Goal: Obtain resource: Download file/media

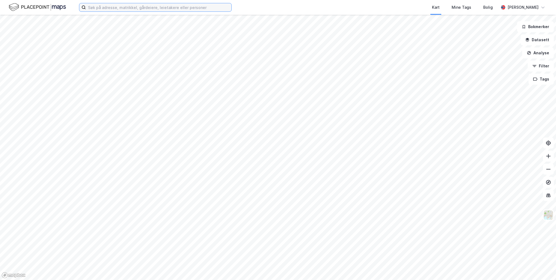
click at [156, 6] on input at bounding box center [159, 7] width 146 height 8
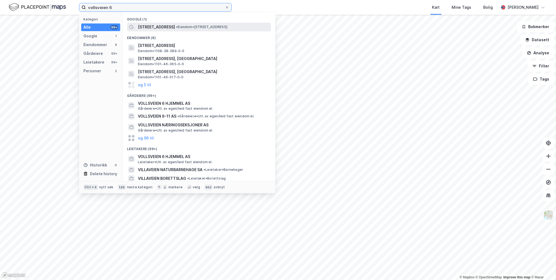
type input "vollsveien 6"
click at [219, 29] on span "• Eiendom • [STREET_ADDRESS]" at bounding box center [201, 27] width 51 height 4
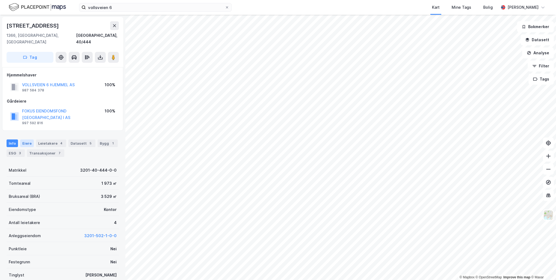
click at [28, 139] on div "Eiere" at bounding box center [27, 143] width 14 height 8
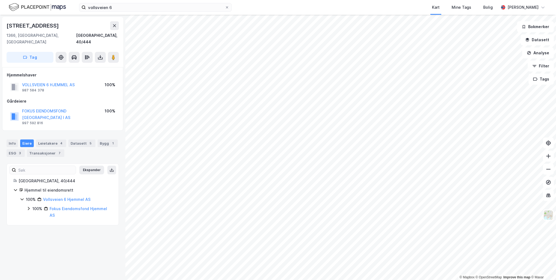
click at [27, 206] on icon at bounding box center [28, 208] width 4 height 4
click at [36, 222] on icon at bounding box center [35, 224] width 4 height 4
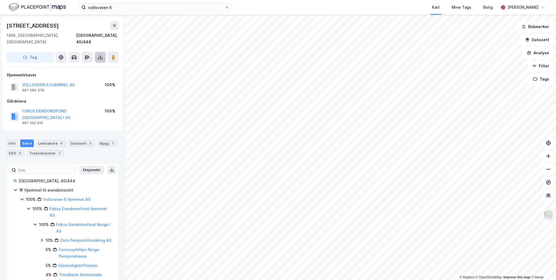
click at [98, 55] on icon at bounding box center [100, 57] width 5 height 5
click at [94, 64] on div "Last ned grunnbok" at bounding box center [77, 68] width 58 height 9
click at [80, 133] on div "Info [PERSON_NAME] 4 Datasett 5 Bygg 1 ESG 3 Transaksjoner 7" at bounding box center [62, 146] width 125 height 26
